Goal: Understand site structure: Grasp the organization and layout of the website

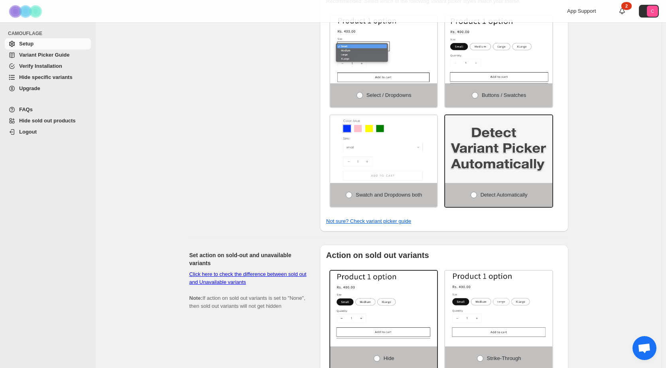
scroll to position [279, 0]
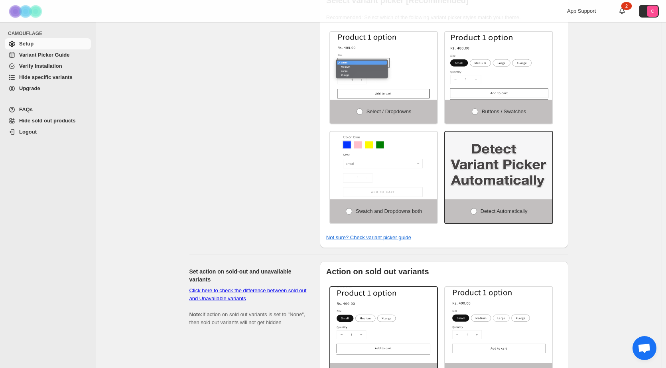
click at [40, 56] on span "Variant Picker Guide" at bounding box center [44, 55] width 50 height 6
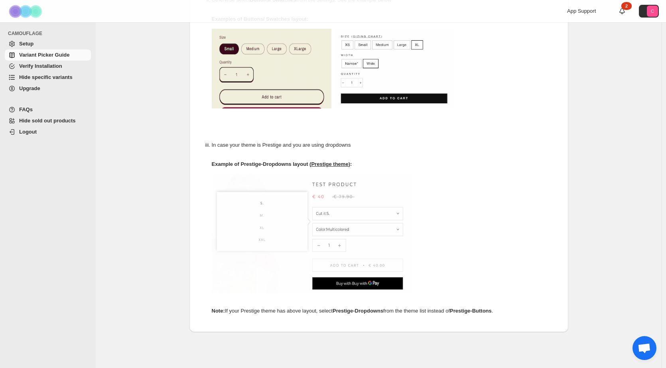
scroll to position [359, 0]
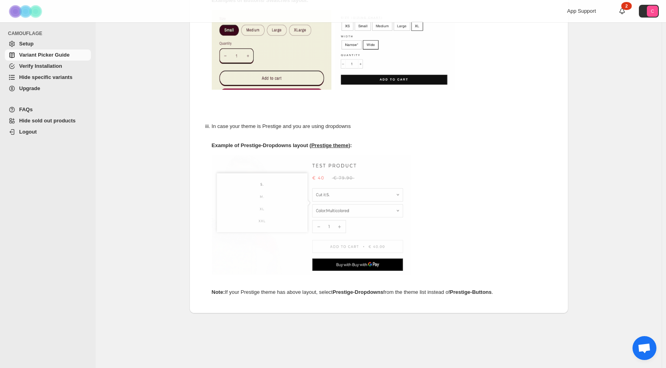
click at [42, 65] on span "Verify Installation" at bounding box center [40, 66] width 43 height 6
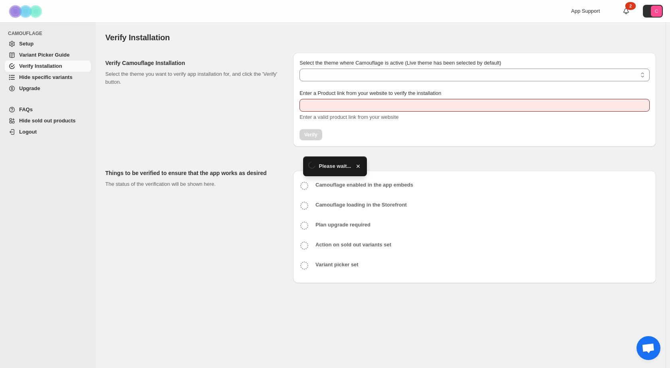
click at [43, 78] on span "Hide specific variants" at bounding box center [45, 77] width 53 height 6
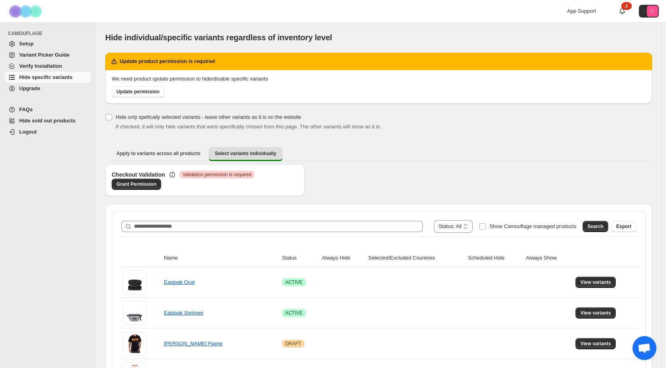
click at [35, 90] on span "Upgrade" at bounding box center [29, 88] width 21 height 6
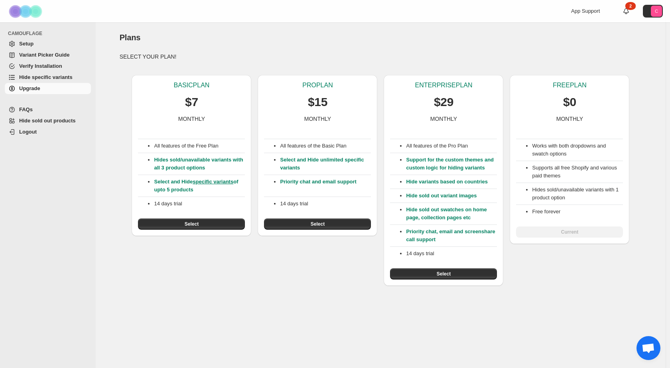
click at [21, 43] on span "Setup" at bounding box center [26, 44] width 14 height 6
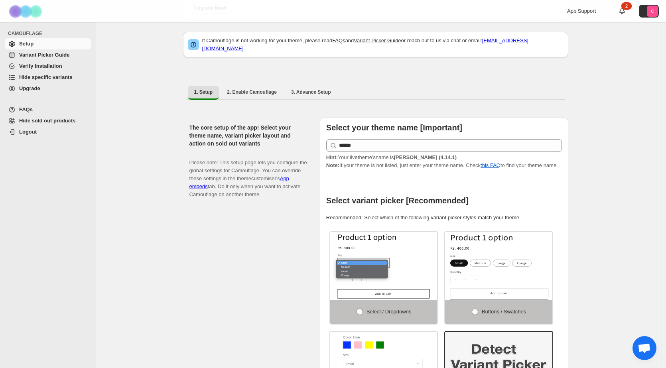
scroll to position [80, 0]
click at [263, 89] on span "2. Enable Camouflage" at bounding box center [252, 91] width 50 height 6
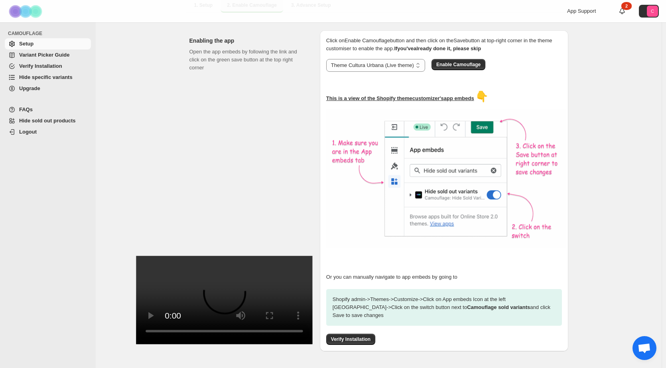
scroll to position [181, 0]
